Goal: Task Accomplishment & Management: Complete application form

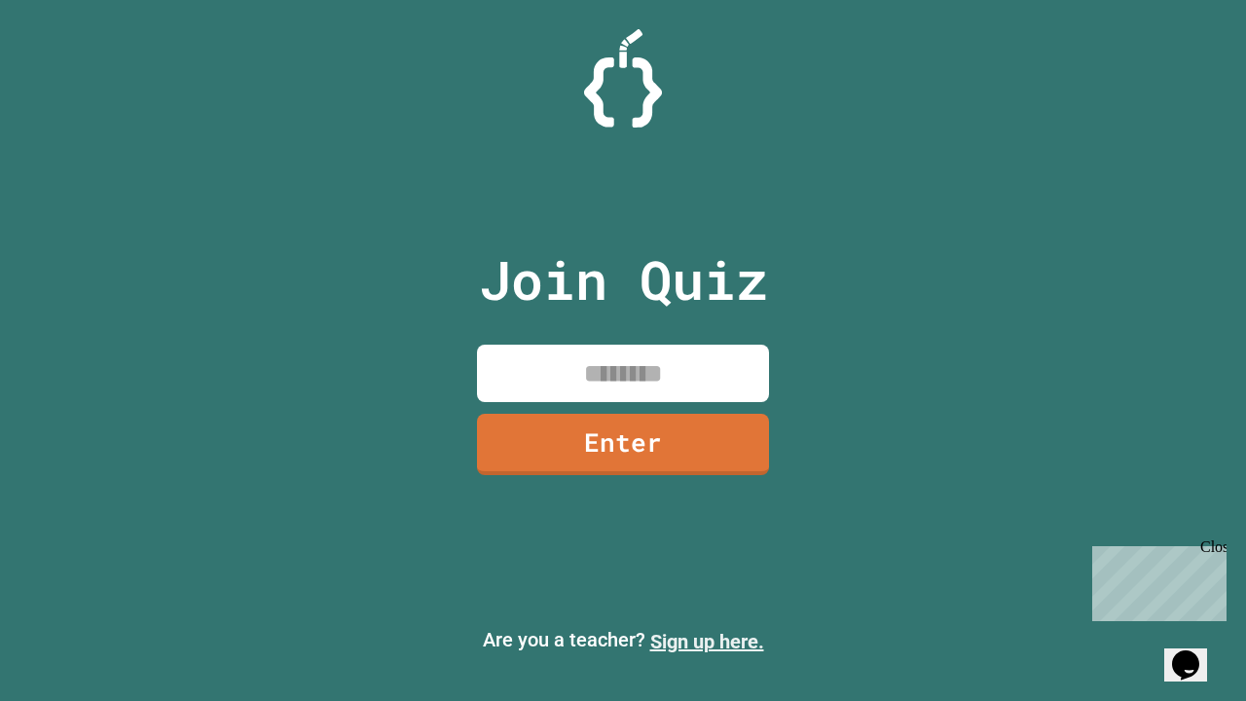
click at [707, 642] on link "Sign up here." at bounding box center [708, 641] width 114 height 23
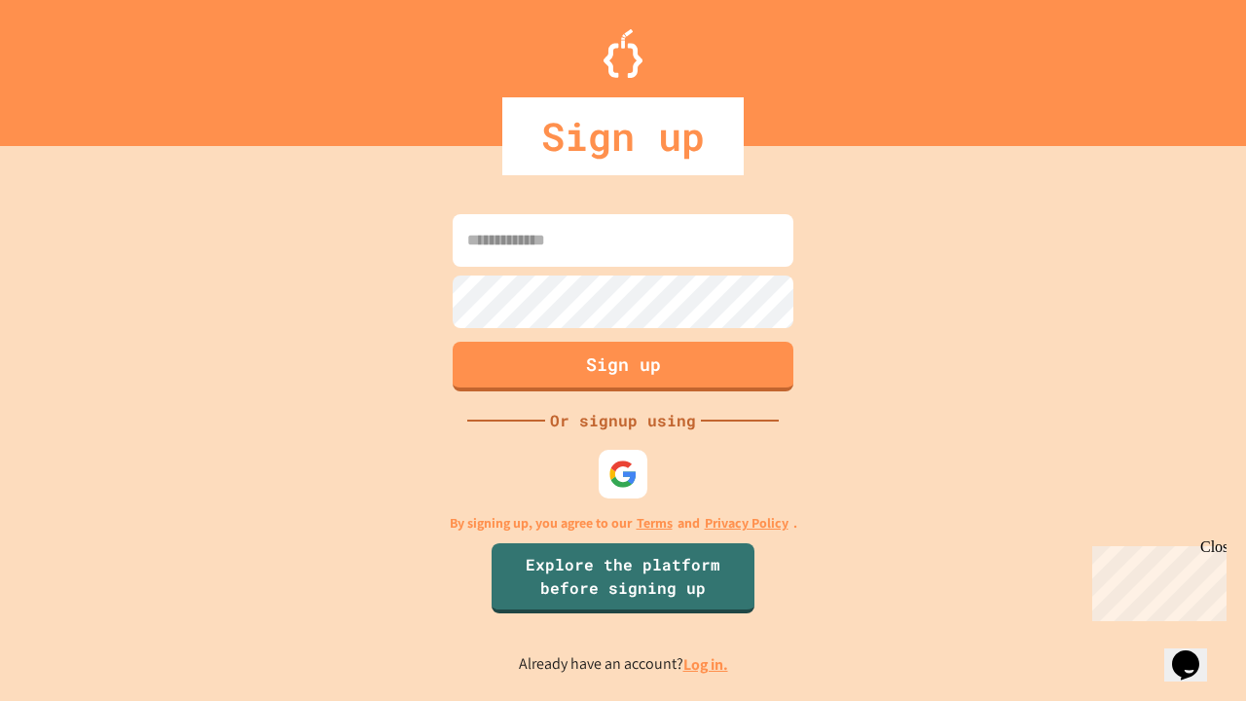
click at [707, 664] on link "Log in." at bounding box center [706, 664] width 45 height 20
